Goal: Transaction & Acquisition: Purchase product/service

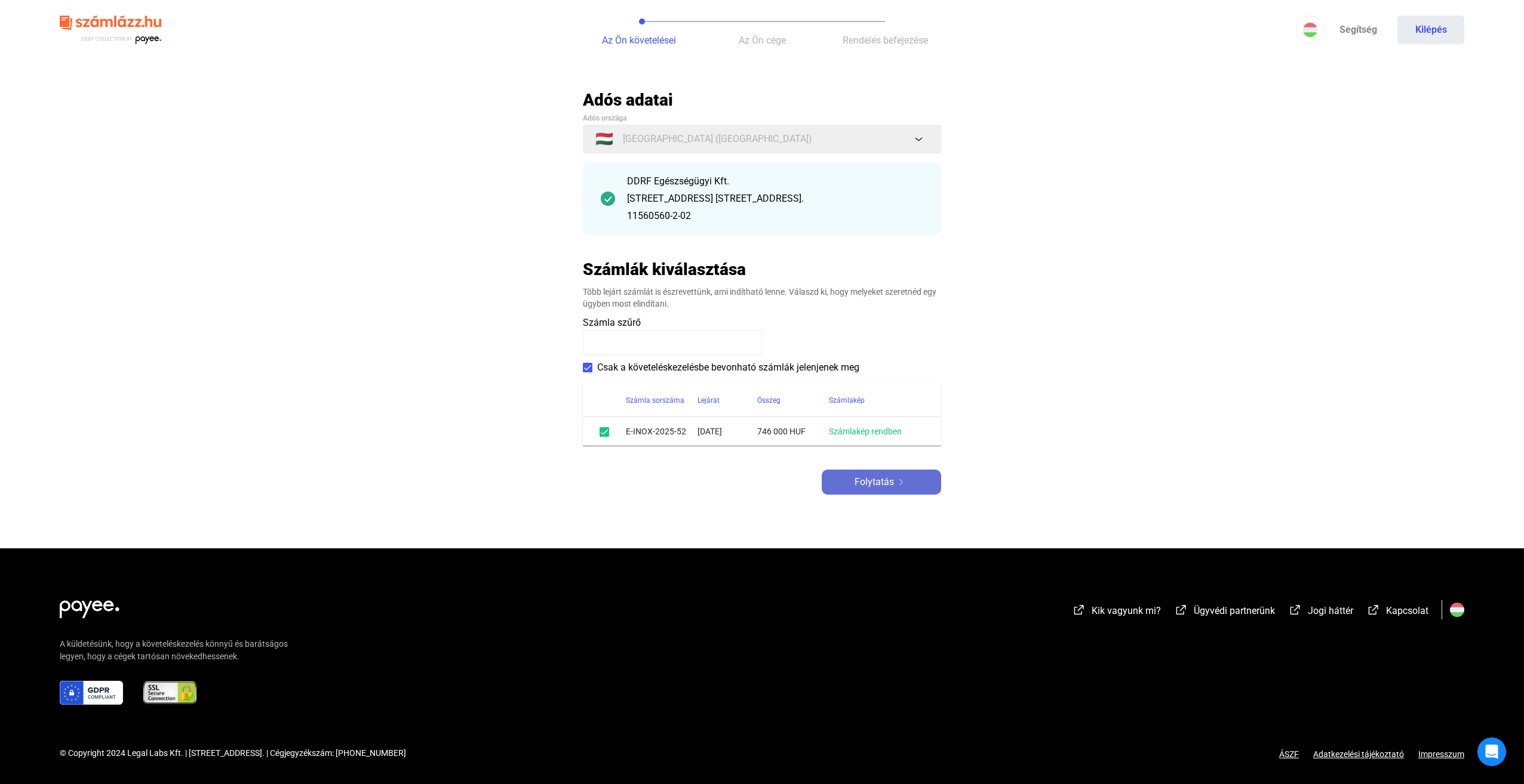
click at [876, 485] on span "Folytatás" at bounding box center [874, 482] width 39 height 15
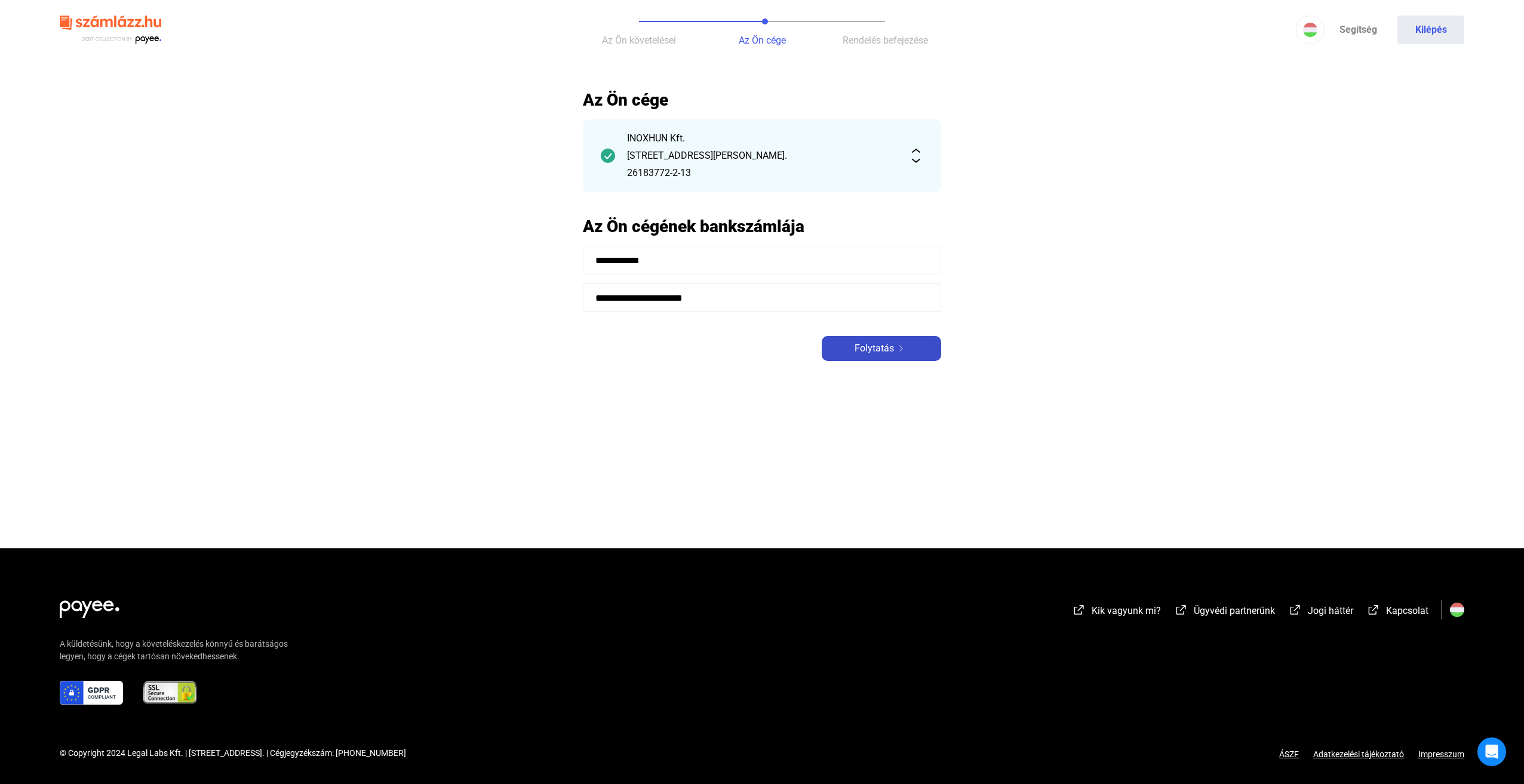
click at [885, 353] on span "Folytatás" at bounding box center [874, 349] width 39 height 15
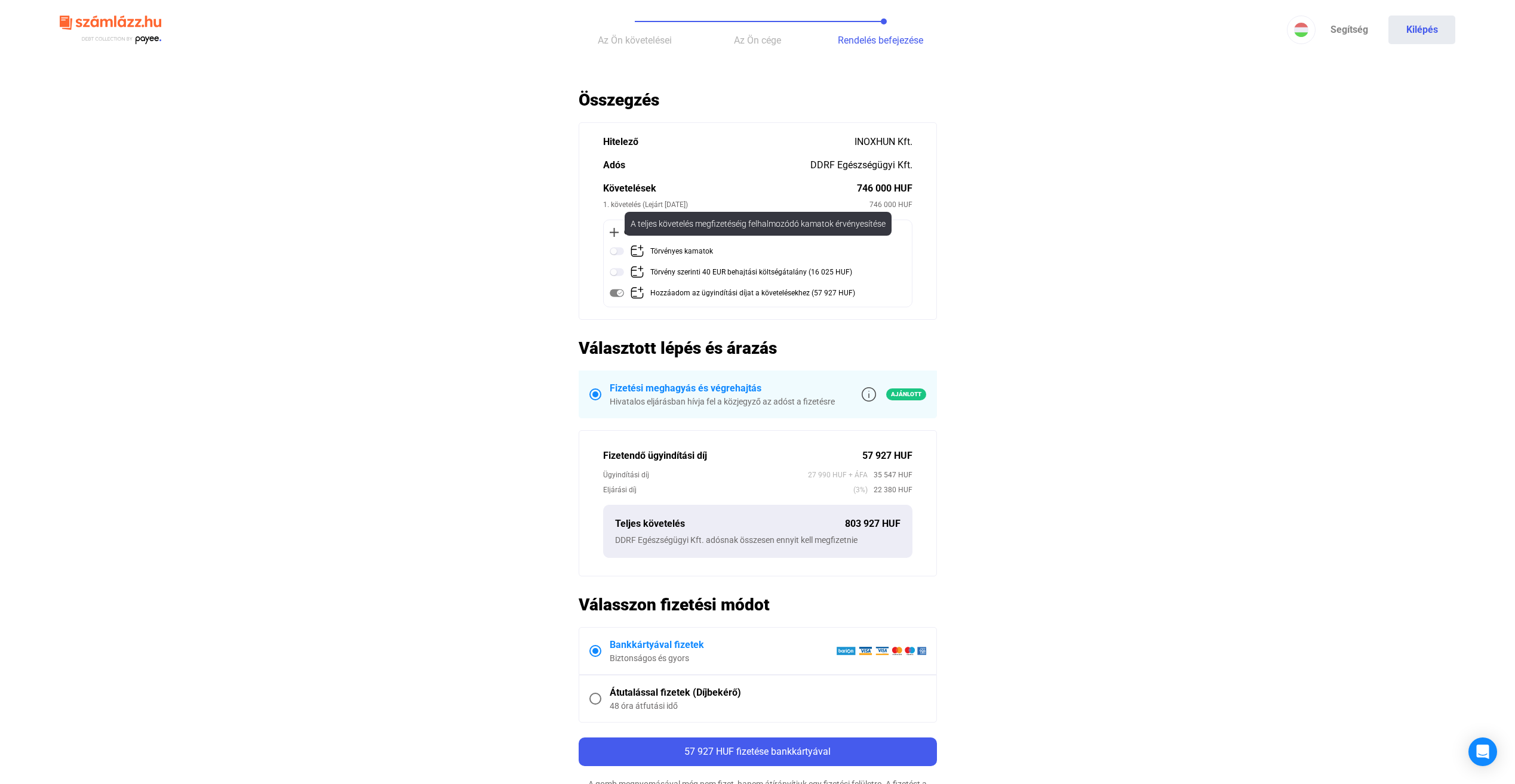
click at [620, 252] on img at bounding box center [617, 251] width 15 height 15
drag, startPoint x: 749, startPoint y: 347, endPoint x: 813, endPoint y: 352, distance: 64.2
click at [813, 352] on h2 "Választott lépés és árazás" at bounding box center [758, 348] width 359 height 21
drag, startPoint x: 813, startPoint y: 352, endPoint x: 798, endPoint y: 352, distance: 15.0
click at [801, 352] on h2 "Választott lépés és árazás" at bounding box center [758, 348] width 359 height 21
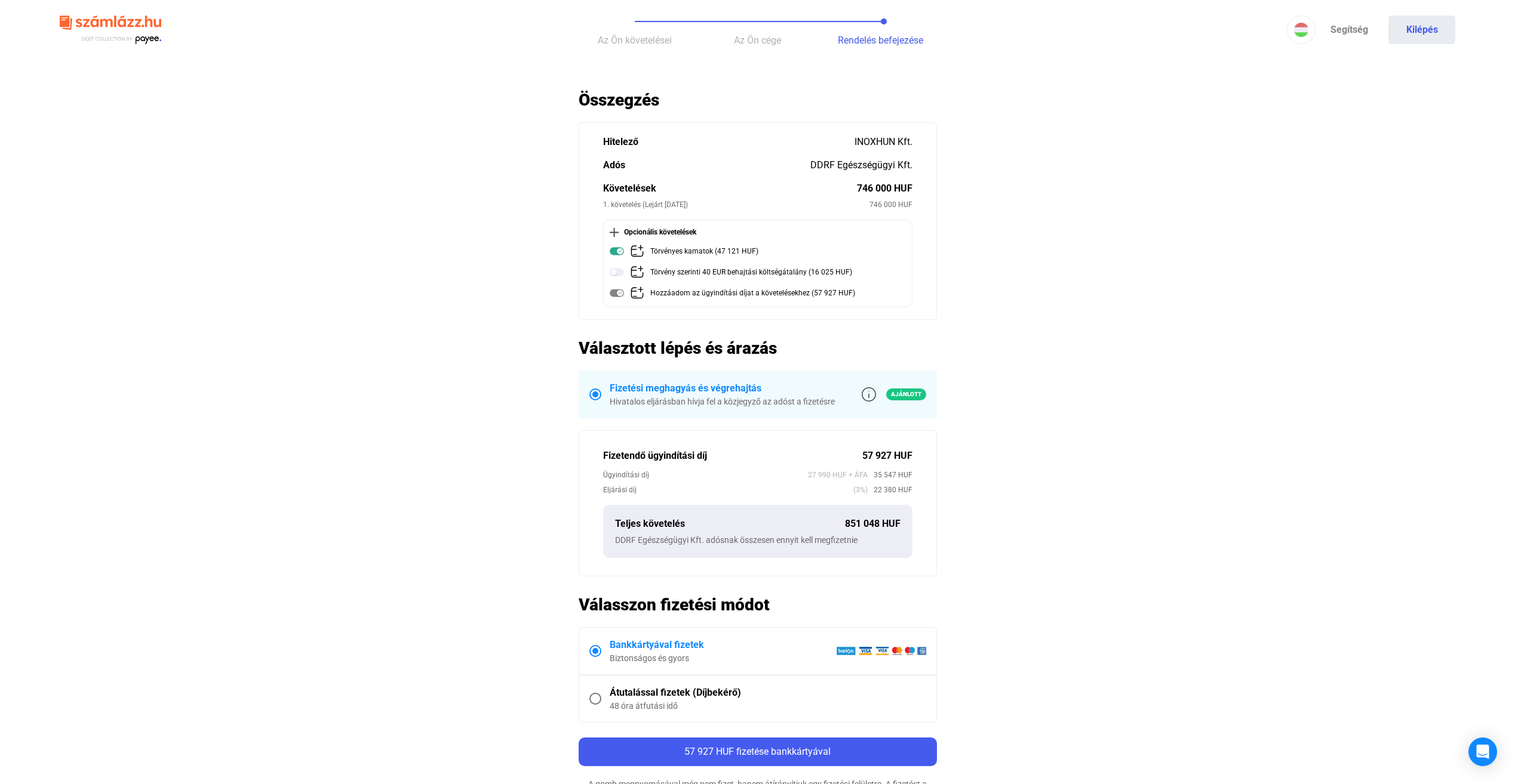
drag, startPoint x: 750, startPoint y: 348, endPoint x: 732, endPoint y: 350, distance: 18.1
click at [732, 350] on h2 "Választott lépés és árazás" at bounding box center [758, 348] width 359 height 21
drag, startPoint x: 732, startPoint y: 350, endPoint x: 741, endPoint y: 348, distance: 9.2
click at [741, 348] on h2 "Választott lépés és árazás" at bounding box center [758, 348] width 359 height 21
click at [749, 349] on h2 "Választott lépés és árazás" at bounding box center [758, 348] width 359 height 21
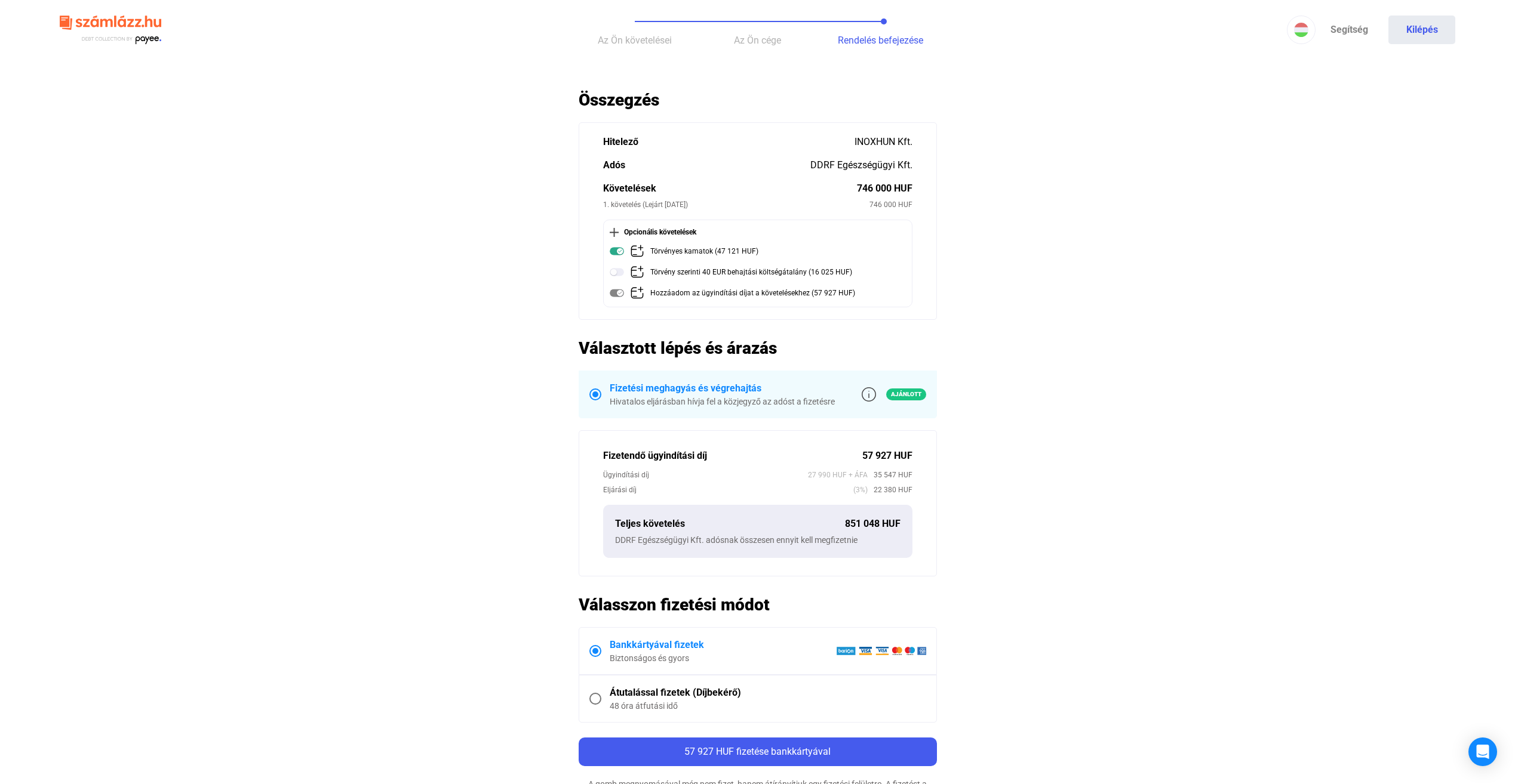
drag, startPoint x: 749, startPoint y: 349, endPoint x: 764, endPoint y: 349, distance: 15.0
click at [764, 349] on h2 "Választott lépés és árazás" at bounding box center [758, 348] width 359 height 21
click at [764, 350] on h2 "Választott lépés és árazás" at bounding box center [758, 348] width 359 height 21
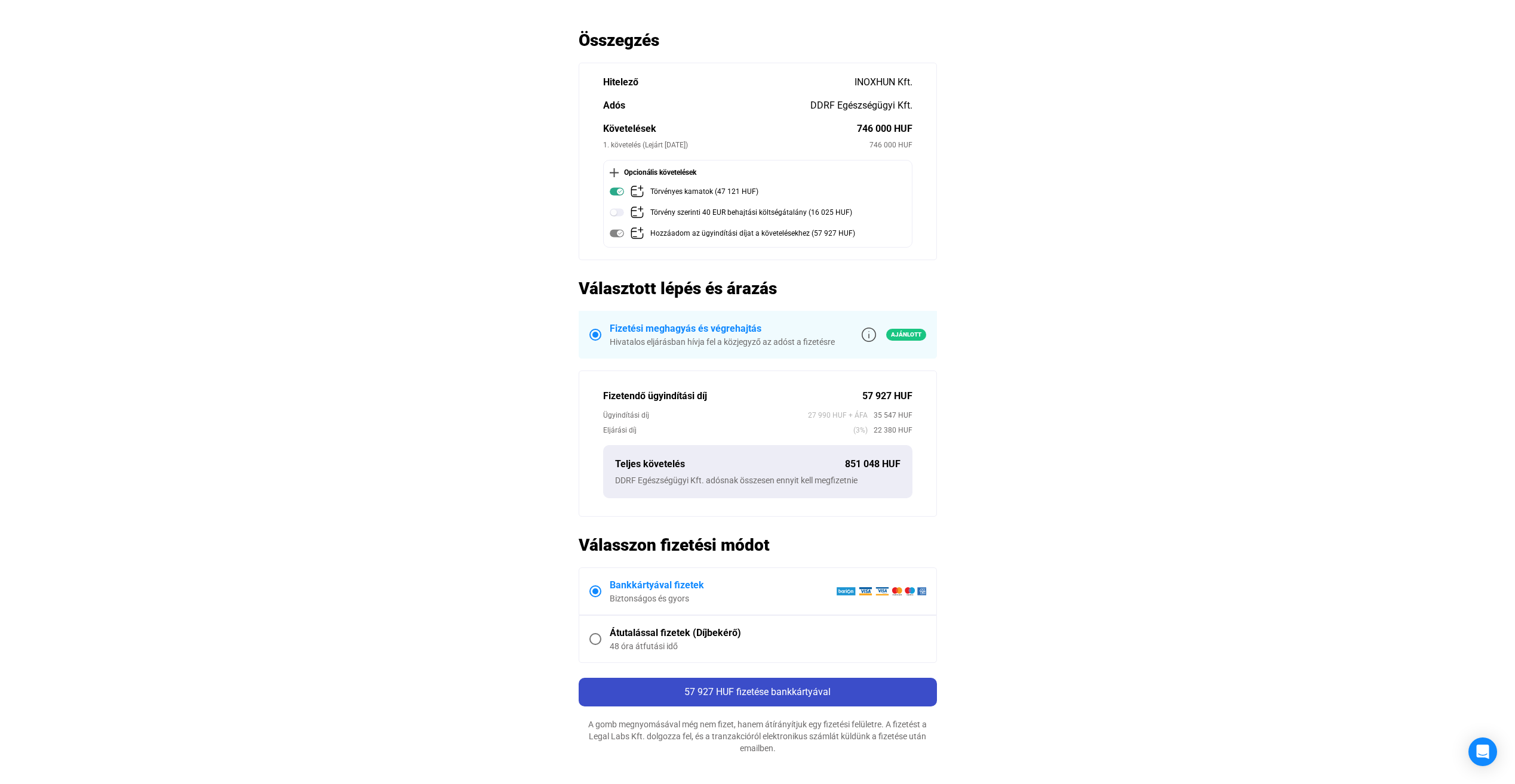
click at [741, 690] on span "57 927 HUF fizetése bankkártyával" at bounding box center [758, 691] width 147 height 11
